Goal: Find specific page/section: Find specific page/section

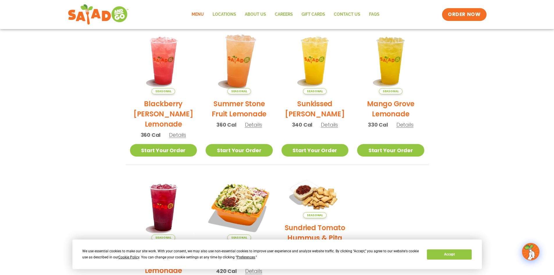
scroll to position [87, 0]
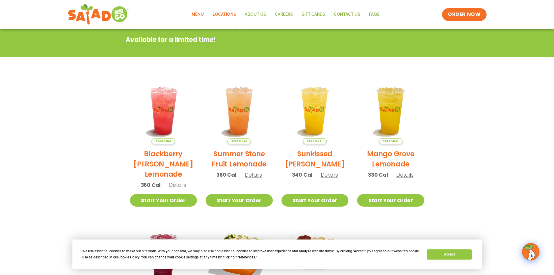
click at [226, 14] on link "Locations" at bounding box center [224, 14] width 32 height 13
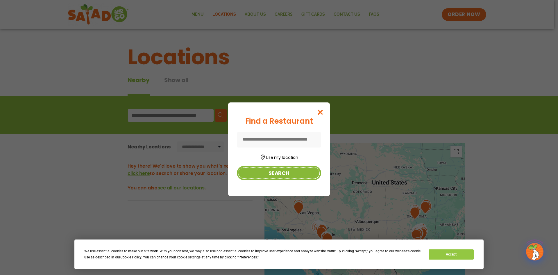
click at [281, 175] on button "Search" at bounding box center [279, 173] width 84 height 14
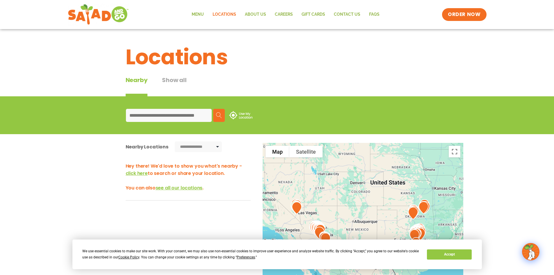
click at [192, 116] on input at bounding box center [169, 115] width 86 height 13
type input "*****"
click at [214, 111] on button "Search" at bounding box center [219, 115] width 12 height 13
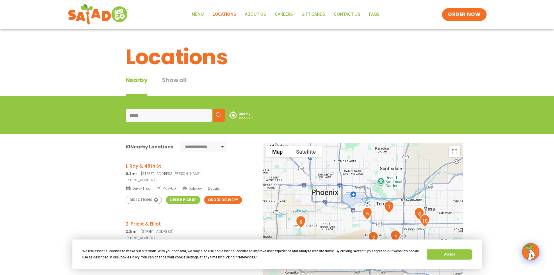
click at [150, 166] on h3 "1. Ray & 48th St" at bounding box center [188, 165] width 125 height 7
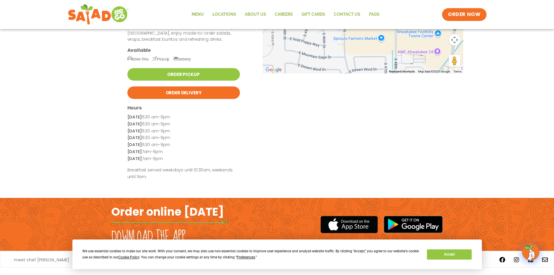
scroll to position [54, 0]
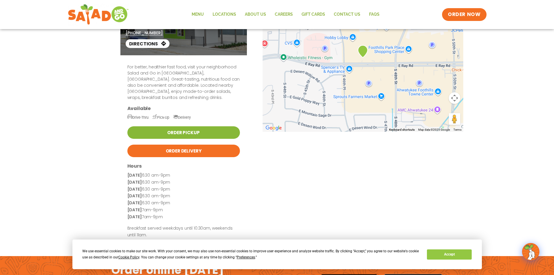
click at [194, 126] on link "Order Pickup" at bounding box center [183, 132] width 112 height 12
